Goal: Information Seeking & Learning: Learn about a topic

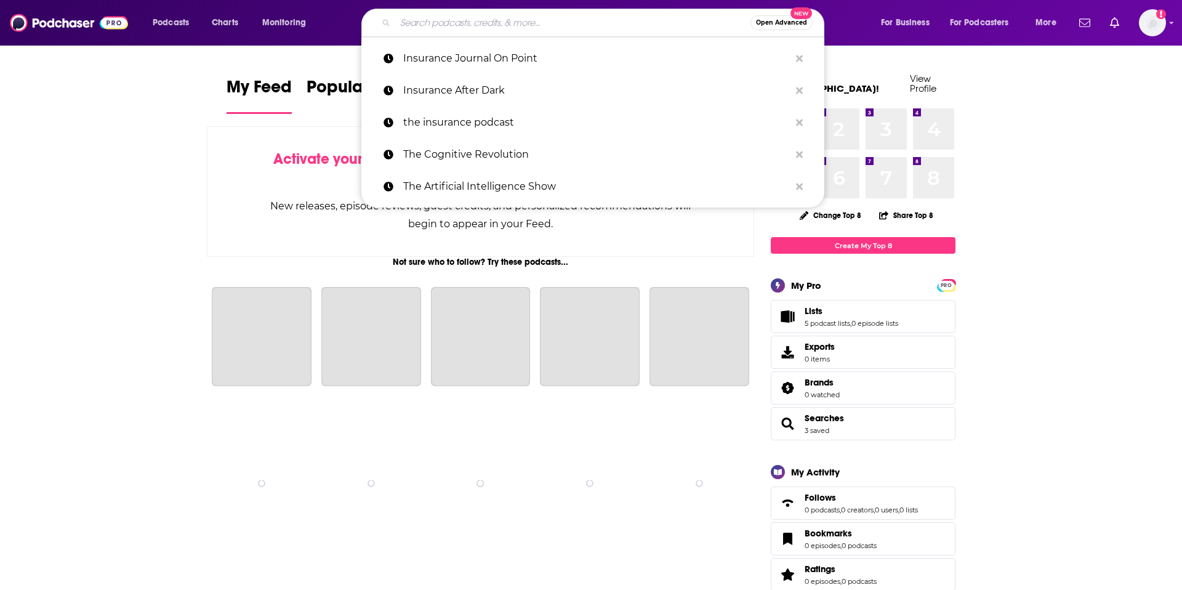
click at [466, 26] on input "Search podcasts, credits, & more..." at bounding box center [572, 23] width 355 height 20
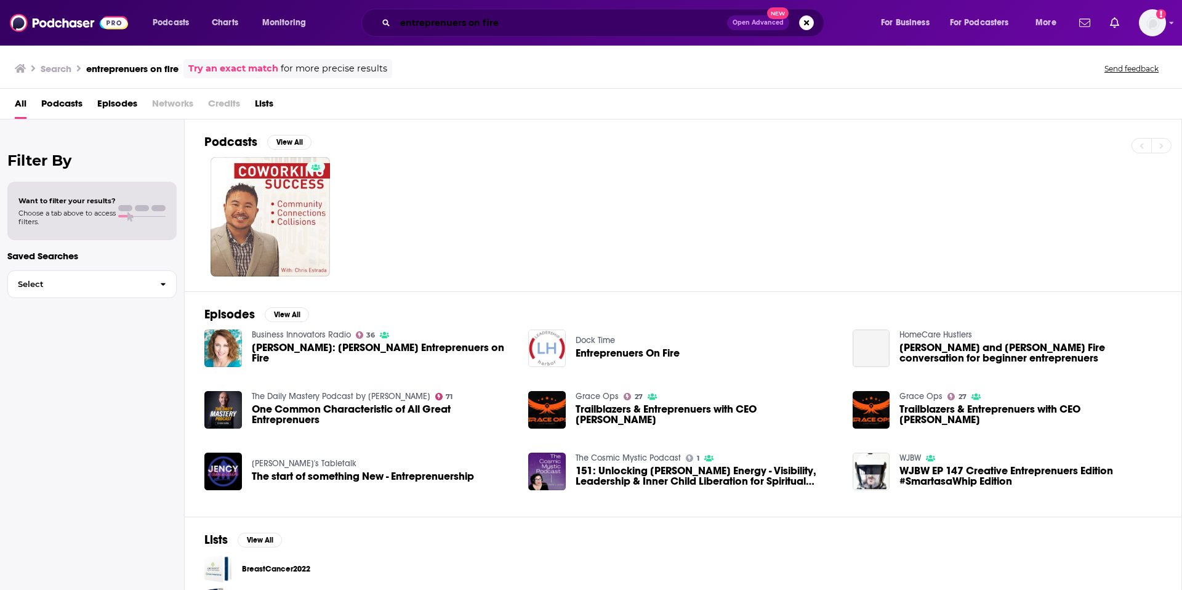
click at [464, 20] on input "entreprenuers on fire" at bounding box center [561, 23] width 332 height 20
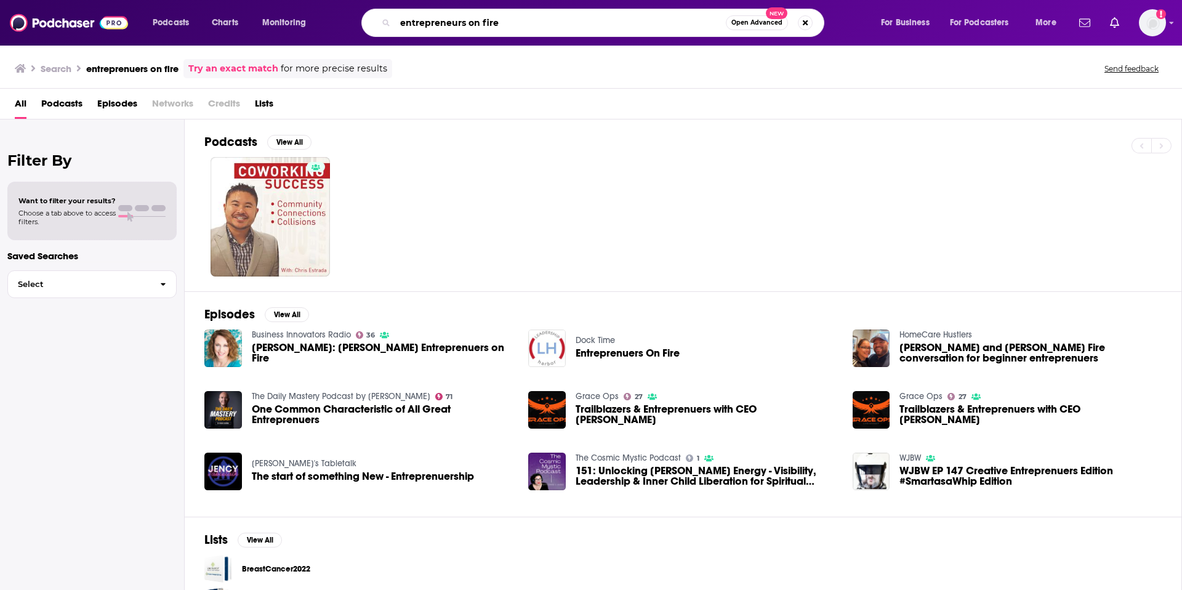
type input "entrepreneurs on fire"
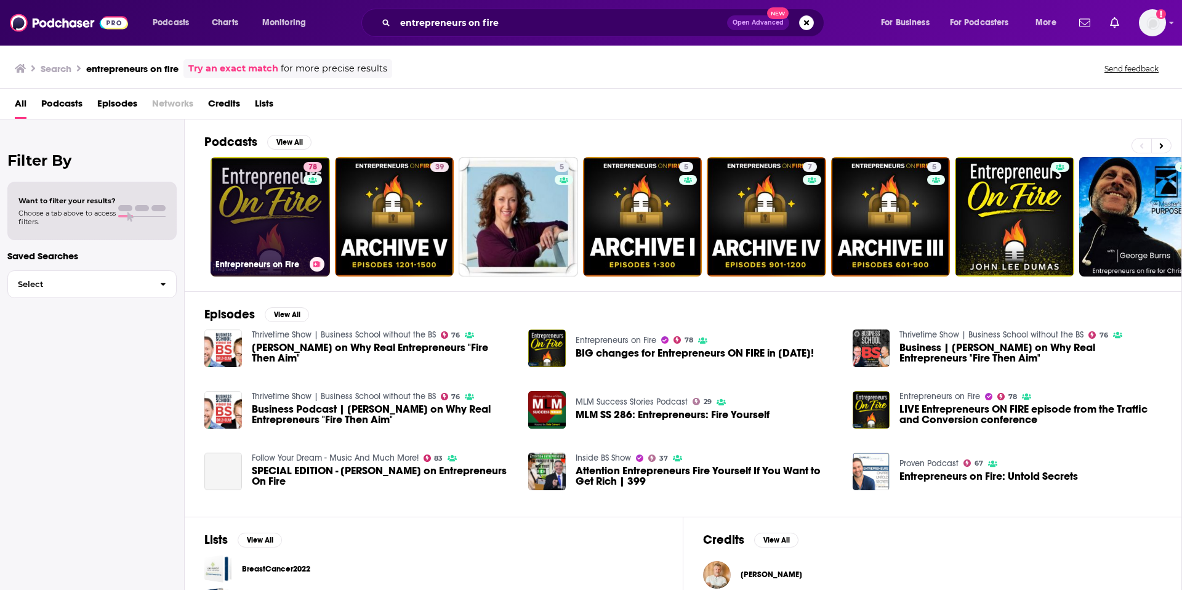
click at [246, 223] on link "78 Entrepreneurs on Fire" at bounding box center [270, 216] width 119 height 119
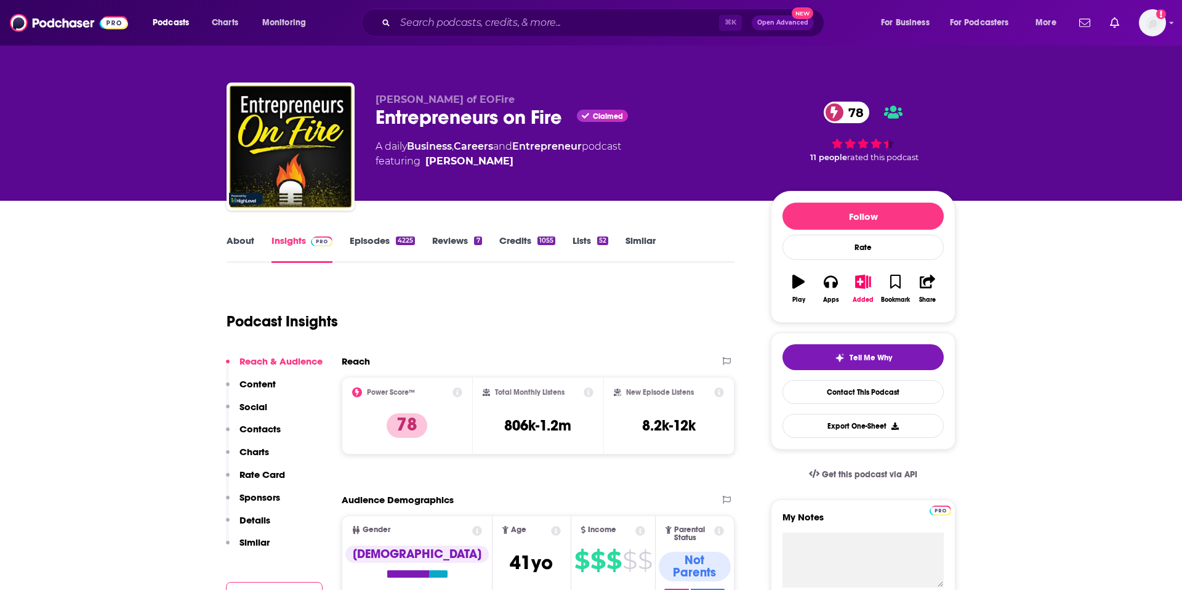
click at [258, 384] on p "Content" at bounding box center [258, 384] width 36 height 12
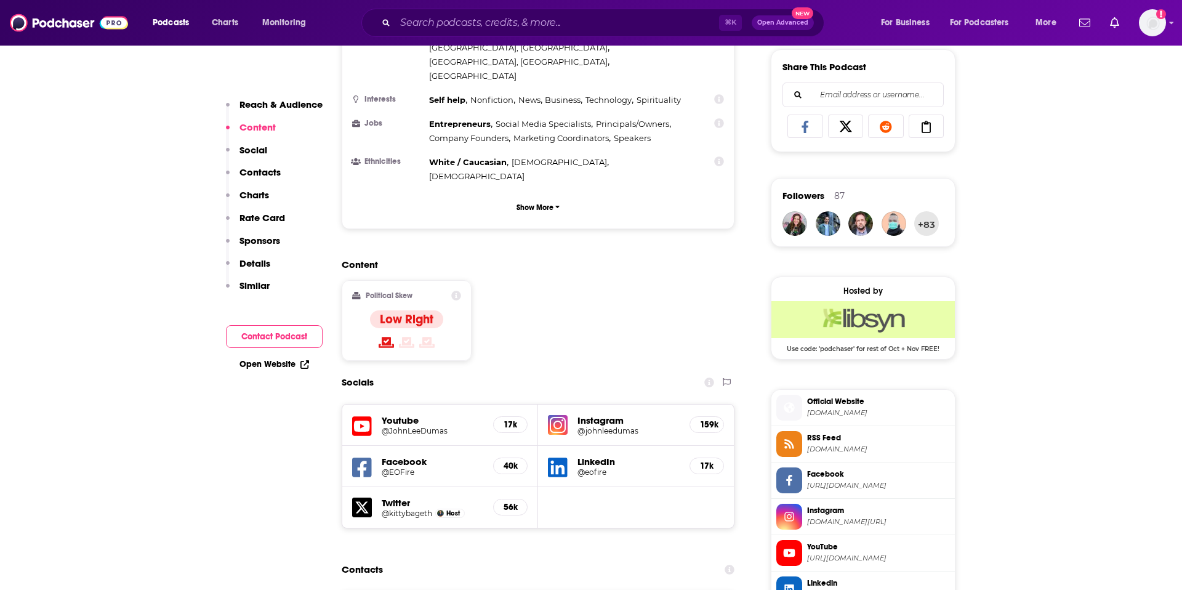
scroll to position [769, 0]
click at [262, 169] on p "Contacts" at bounding box center [260, 172] width 41 height 12
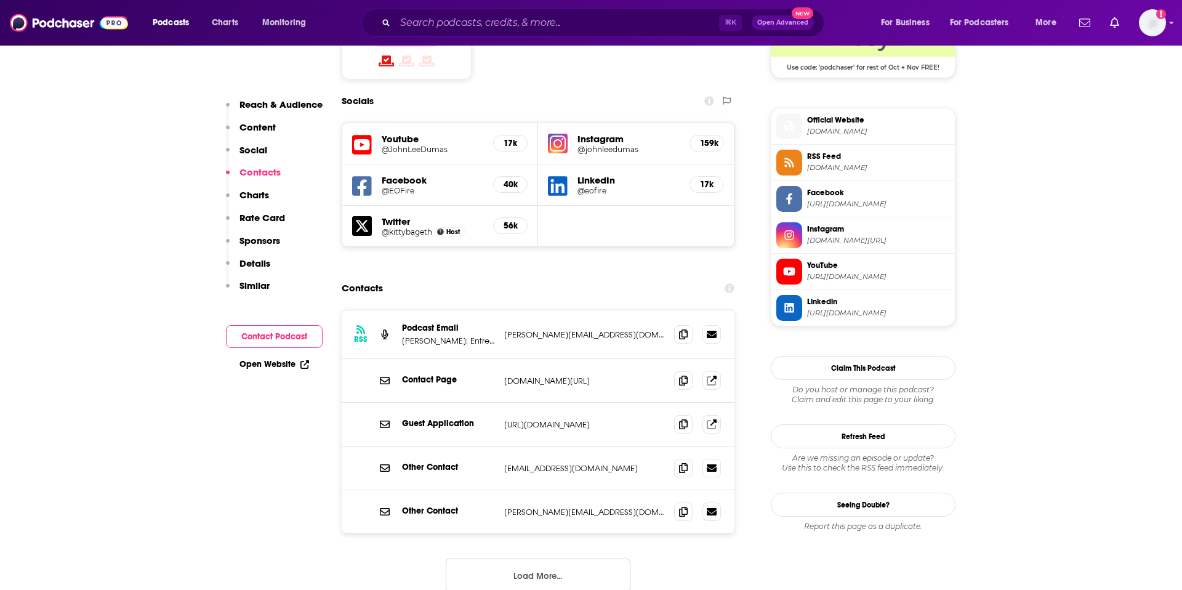
scroll to position [1068, 0]
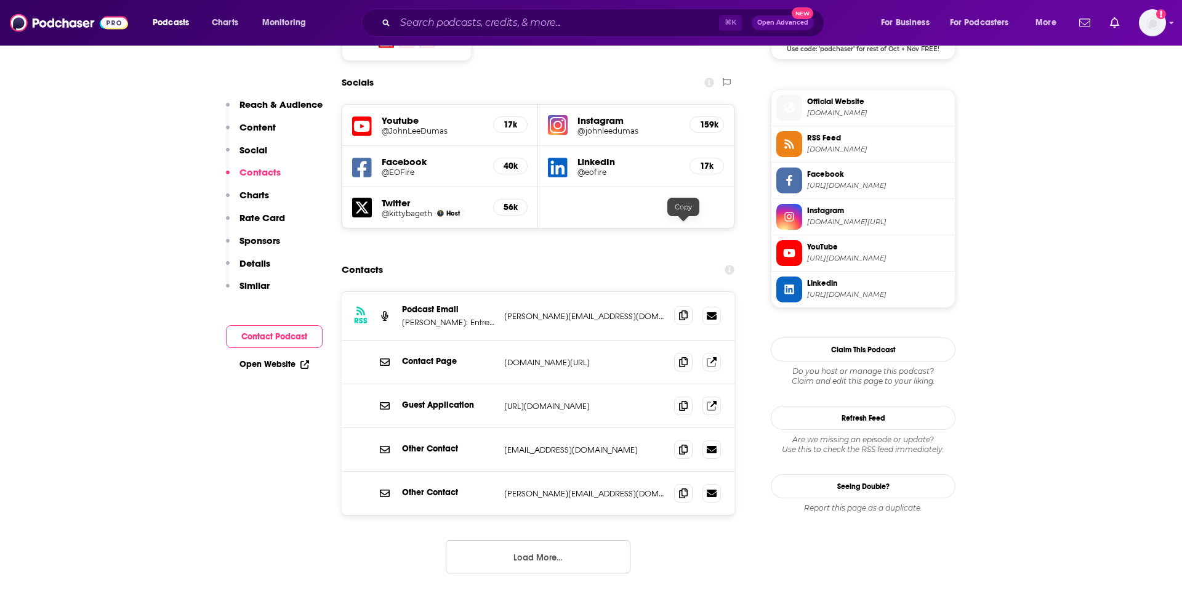
click at [682, 310] on icon at bounding box center [683, 315] width 9 height 10
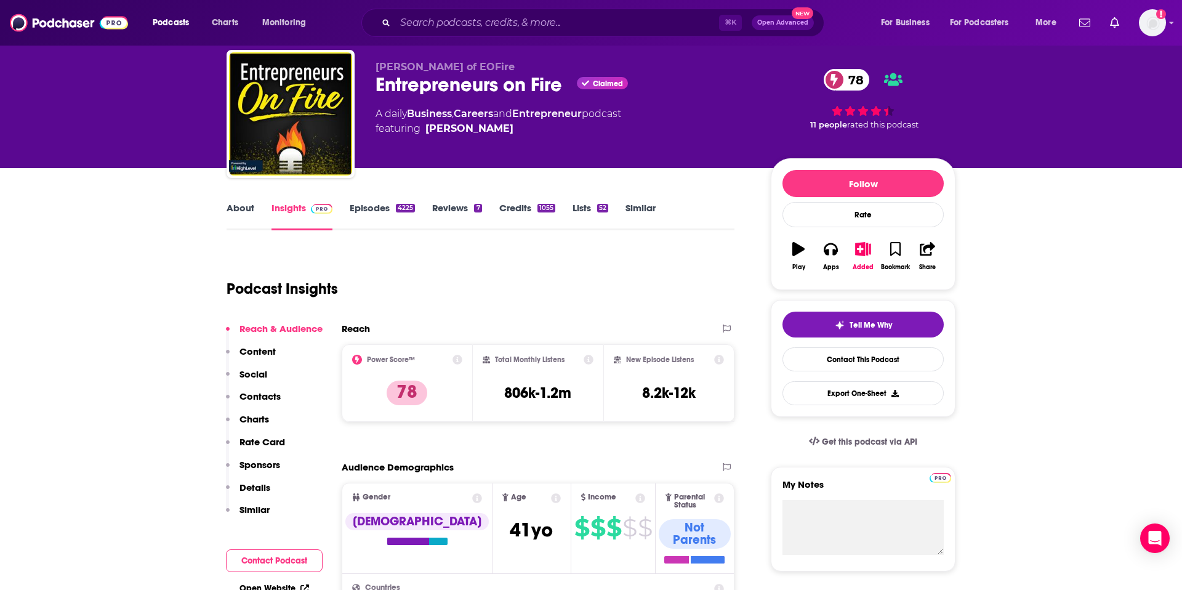
scroll to position [0, 0]
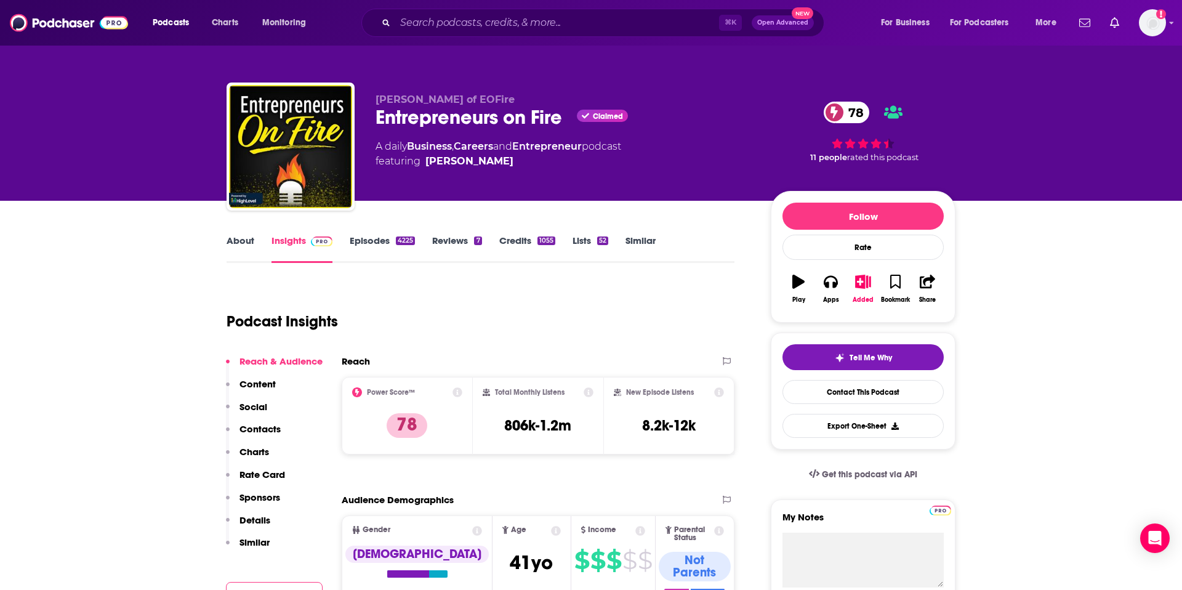
click at [238, 241] on link "About" at bounding box center [241, 249] width 28 height 28
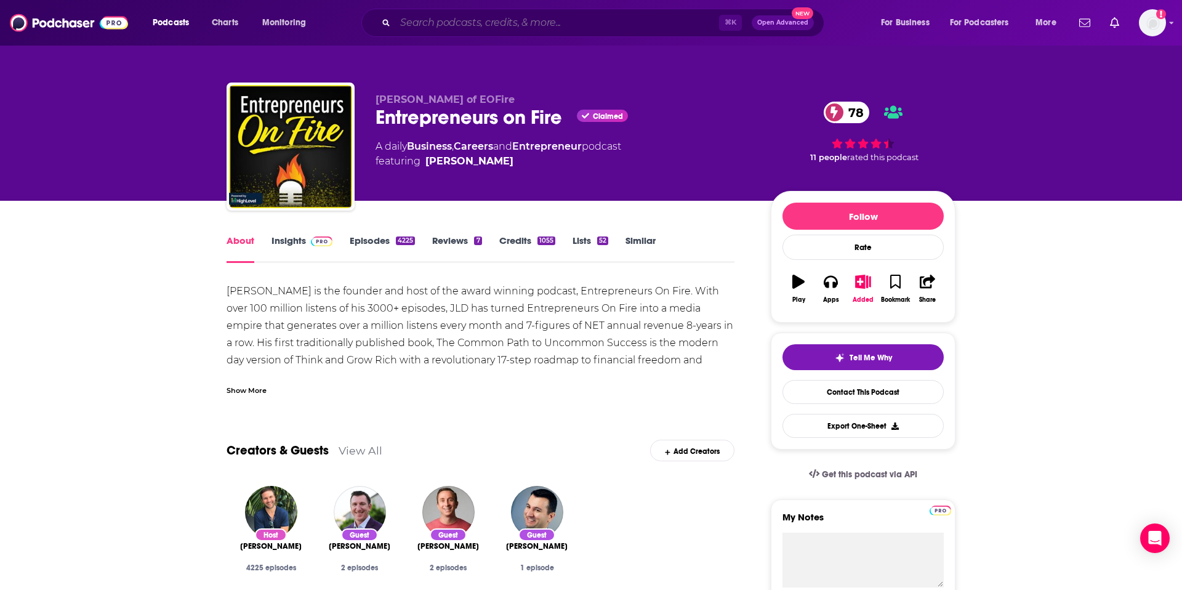
click at [509, 22] on input "Search podcasts, credits, & more..." at bounding box center [557, 23] width 324 height 20
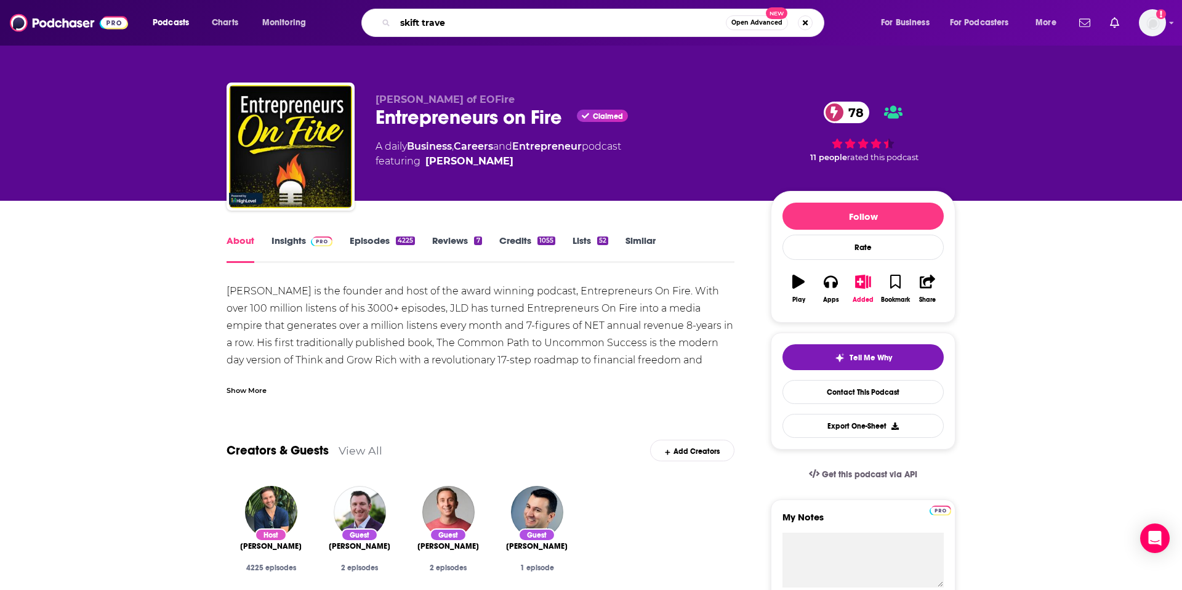
type input "skift travel"
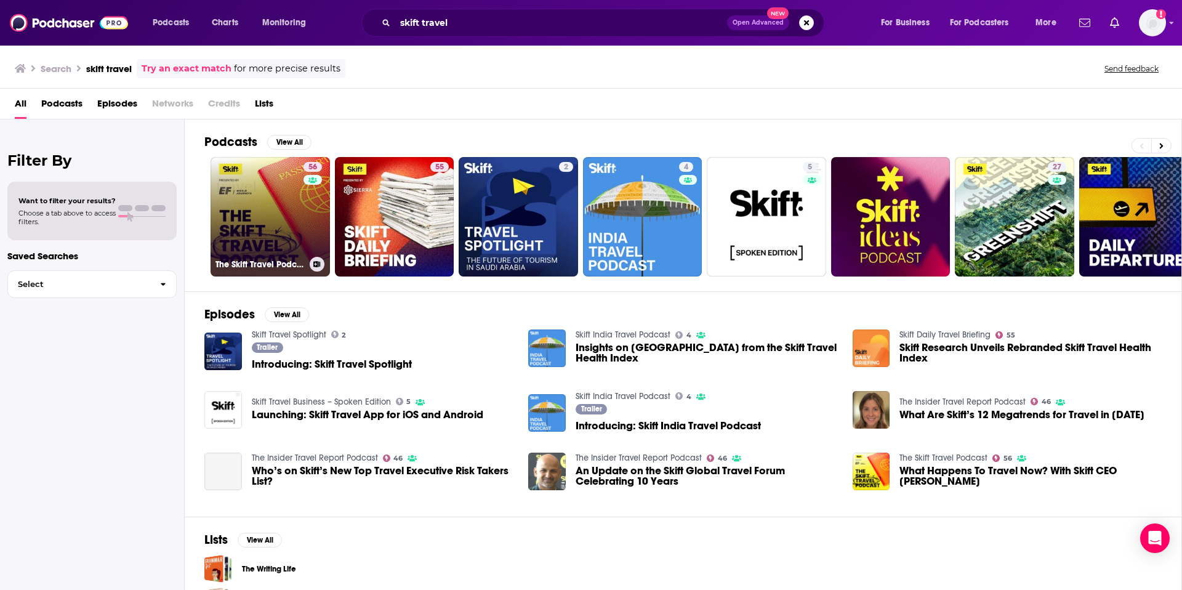
click at [254, 257] on div "The Skift Travel Podcast" at bounding box center [271, 264] width 110 height 15
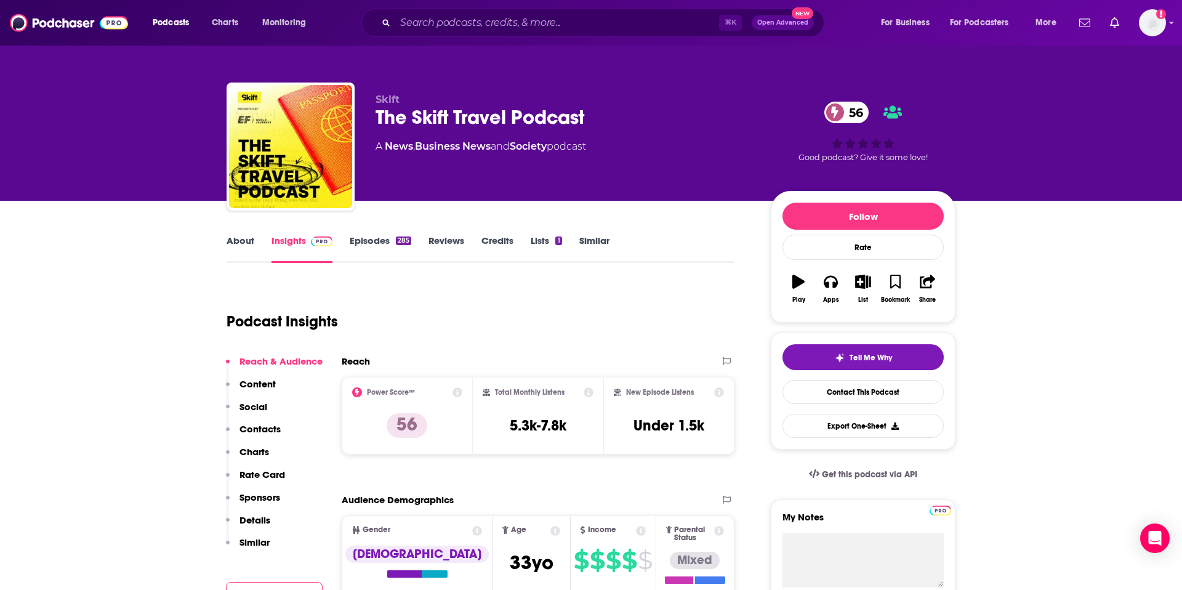
click at [271, 428] on p "Contacts" at bounding box center [260, 429] width 41 height 12
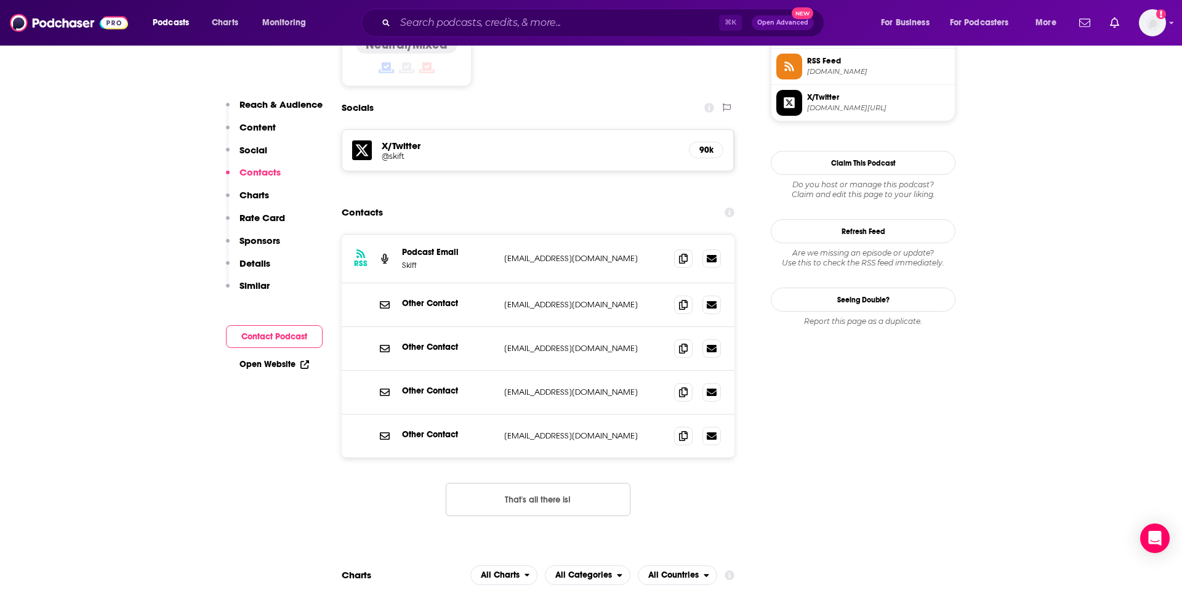
scroll to position [1034, 0]
